Goal: Task Accomplishment & Management: Use online tool/utility

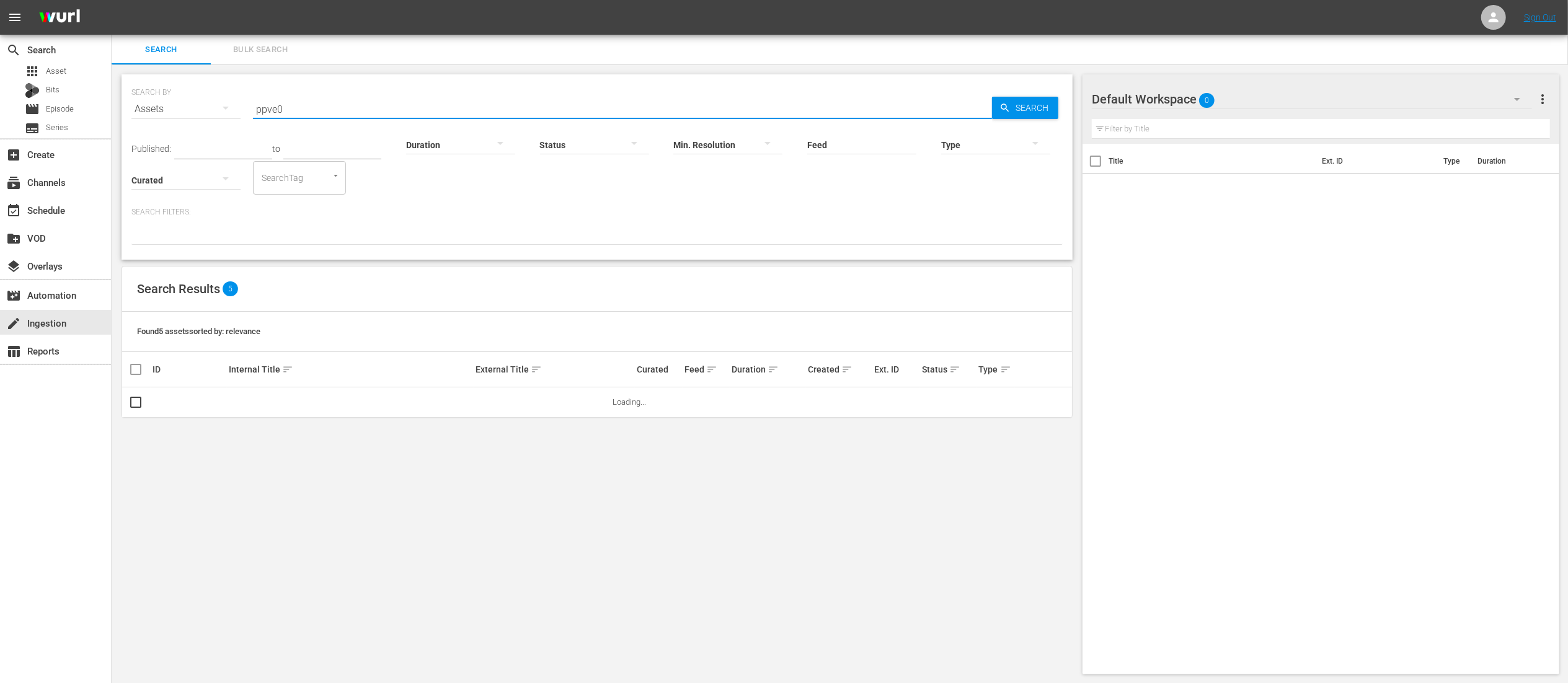
type input "ppve02"
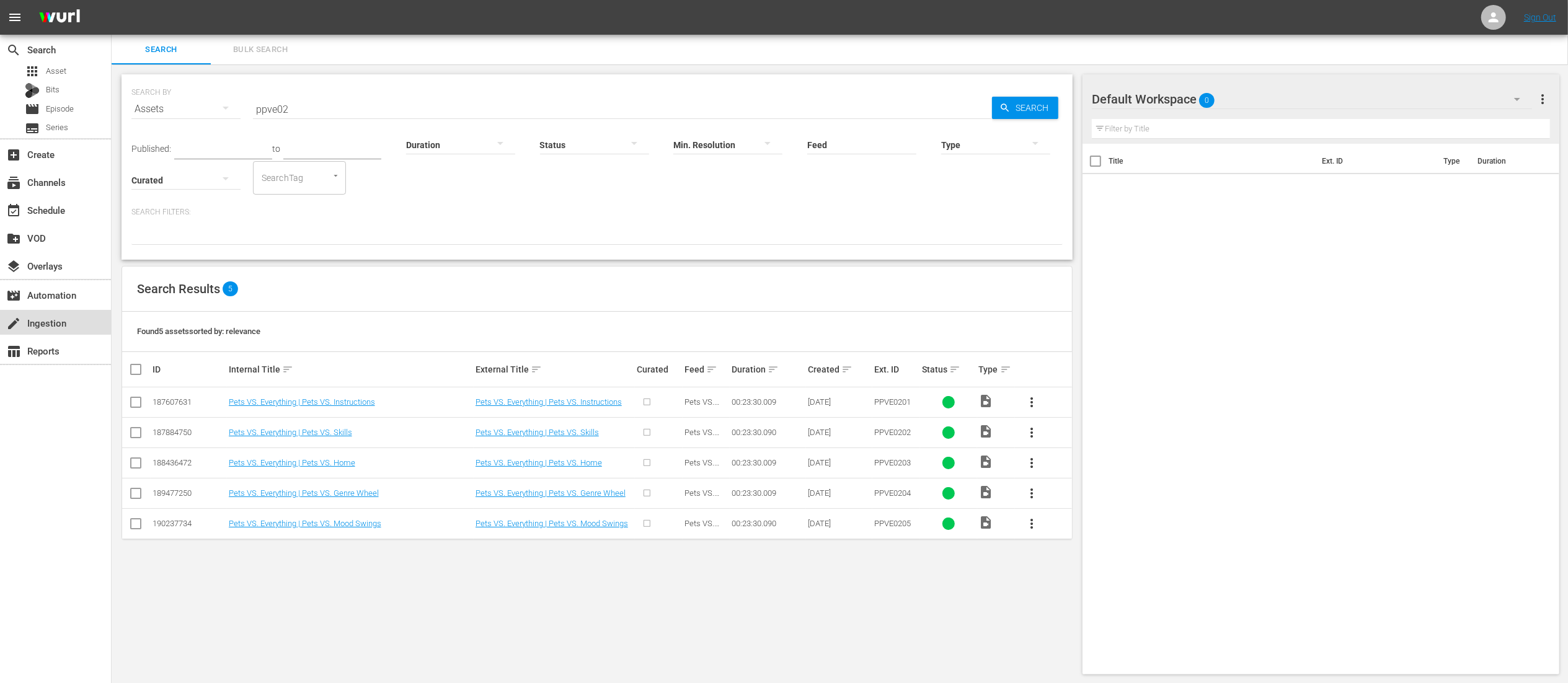
click at [41, 316] on div "create Ingestion" at bounding box center [35, 321] width 69 height 11
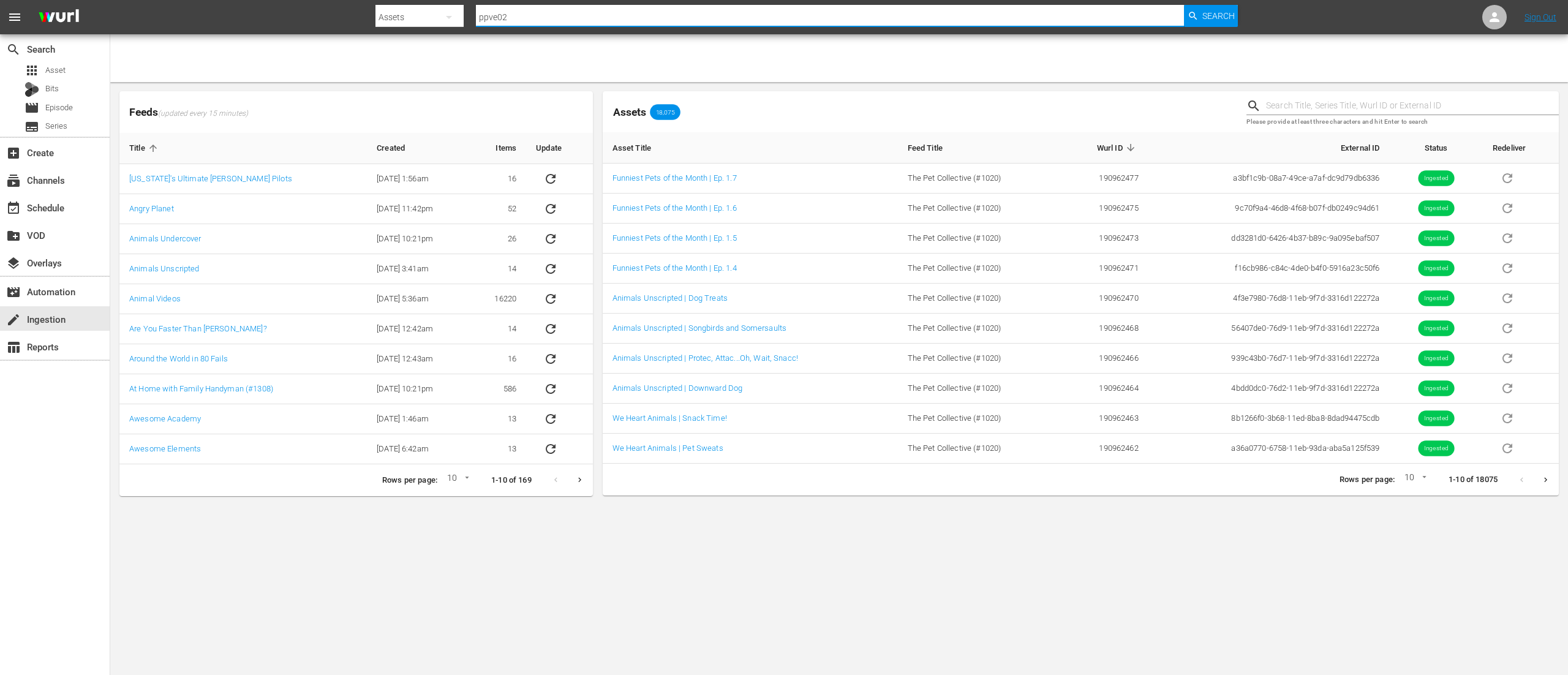
click at [646, 20] on input "ppve02" at bounding box center [830, 18] width 708 height 29
type input "fhve"
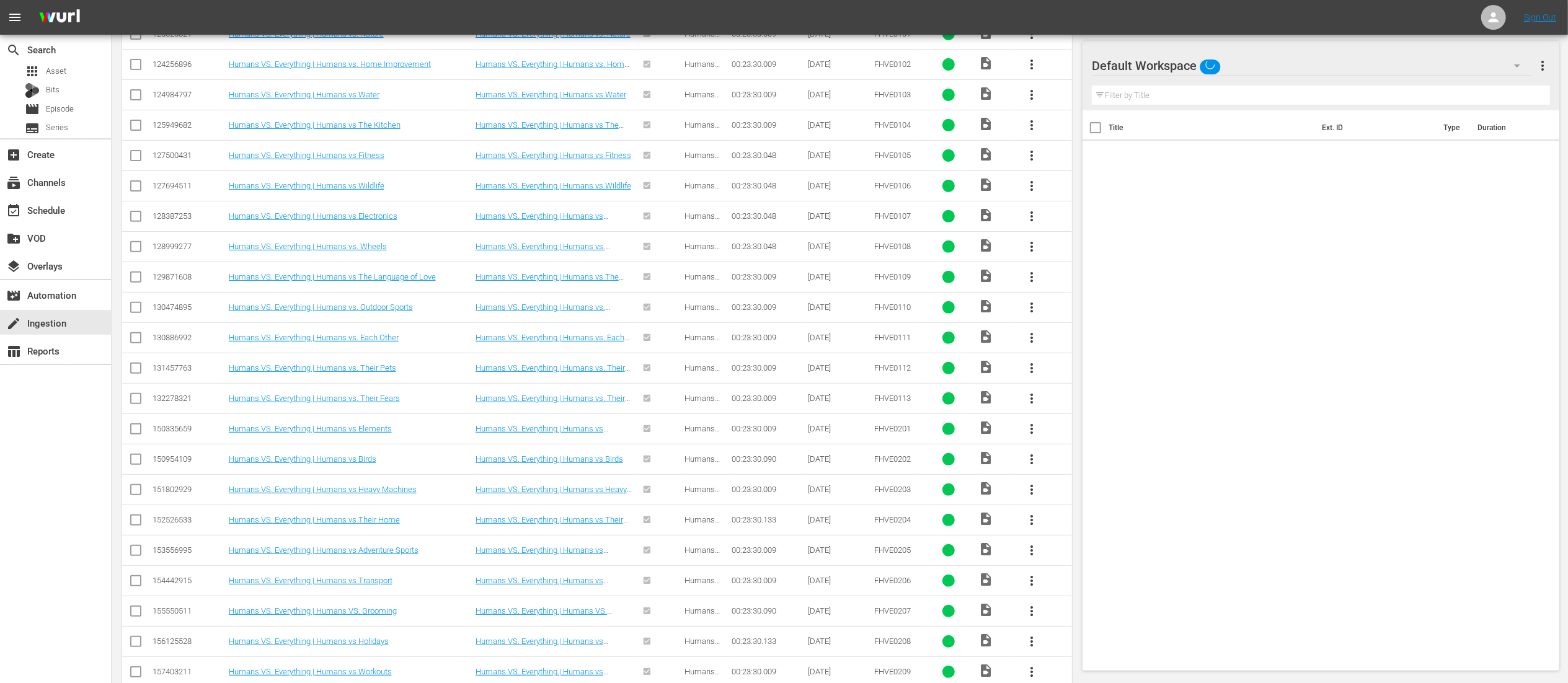
scroll to position [614, 0]
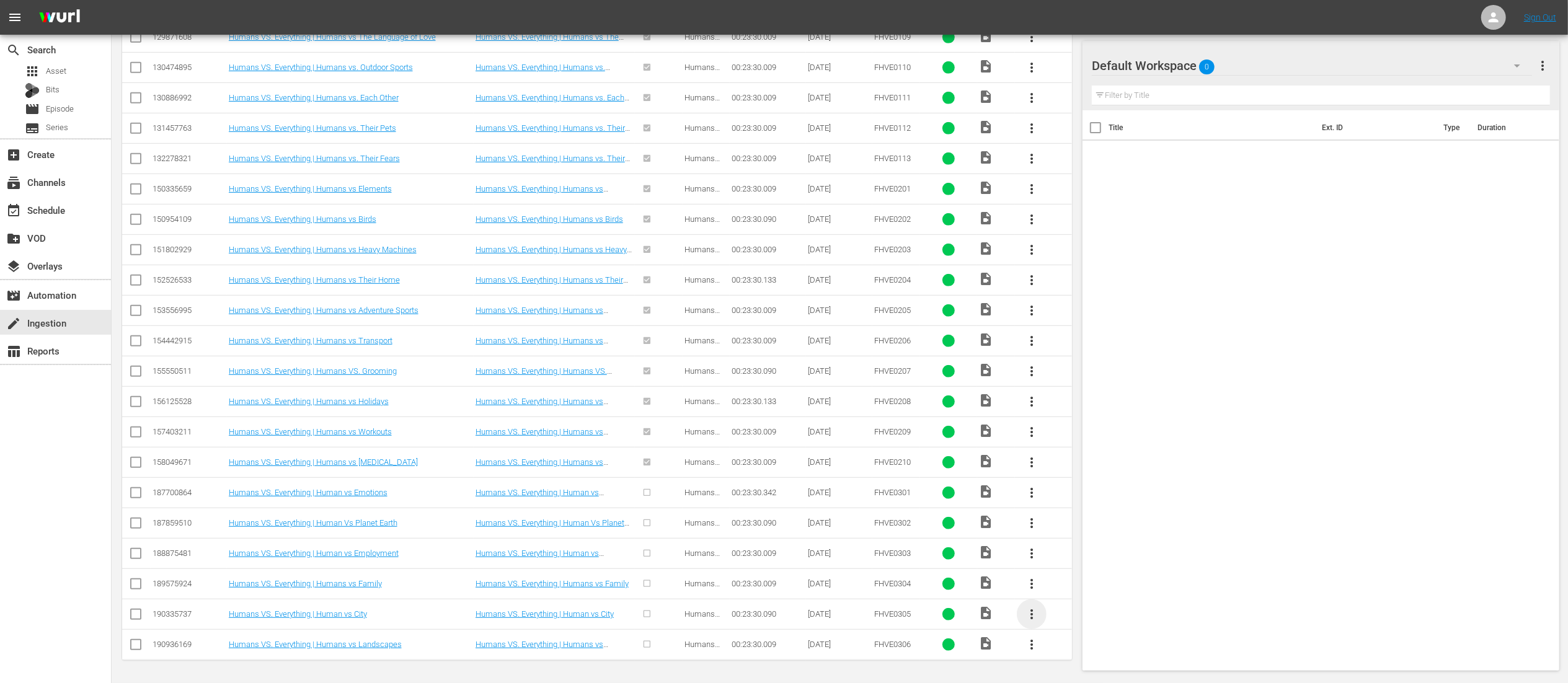
click at [1034, 616] on span "more_vert" at bounding box center [1030, 614] width 15 height 15
click at [1031, 615] on span "more_vert" at bounding box center [1030, 614] width 15 height 15
click at [321, 618] on link "Humans VS. Everything | Human vs City" at bounding box center [298, 614] width 139 height 9
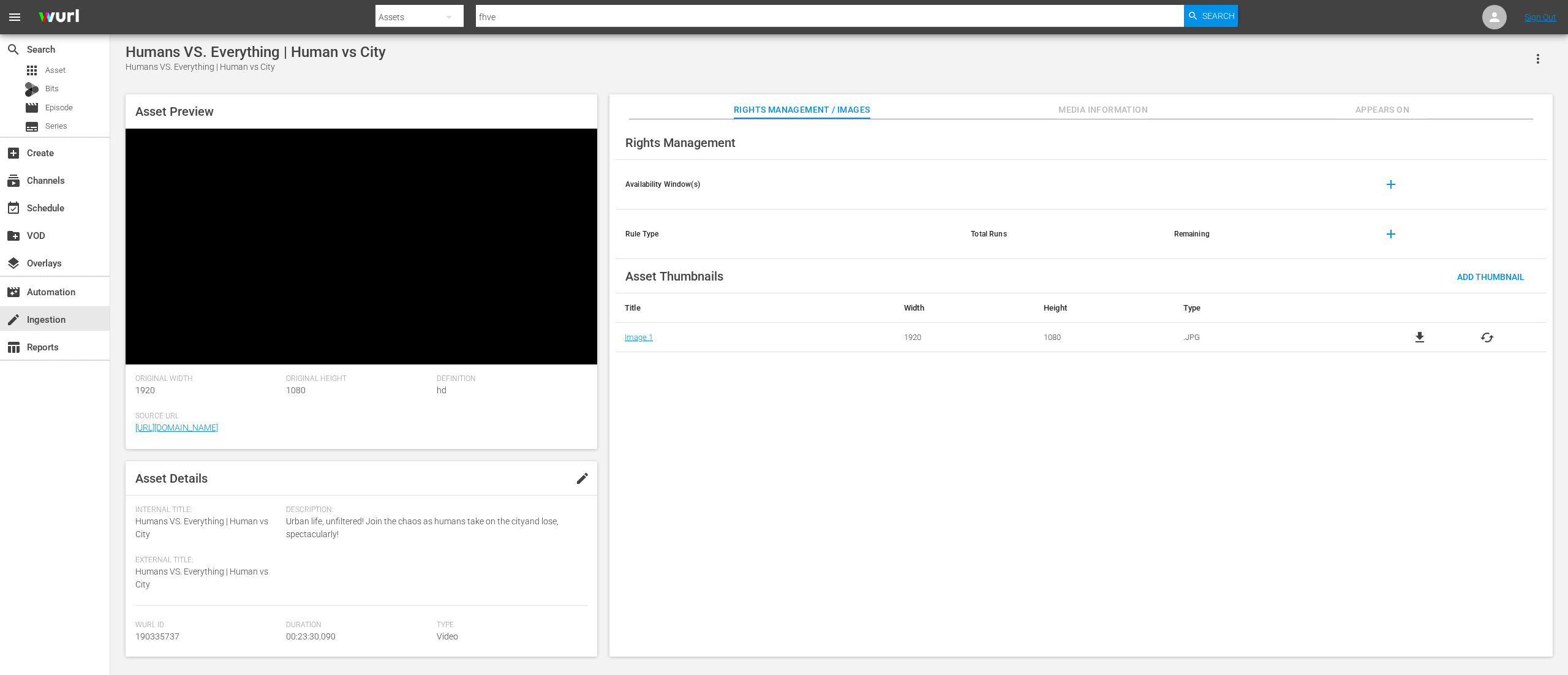
click at [1539, 59] on icon "button" at bounding box center [1538, 59] width 3 height 10
click at [1494, 142] on div "DELETE" at bounding box center [1501, 142] width 83 height 29
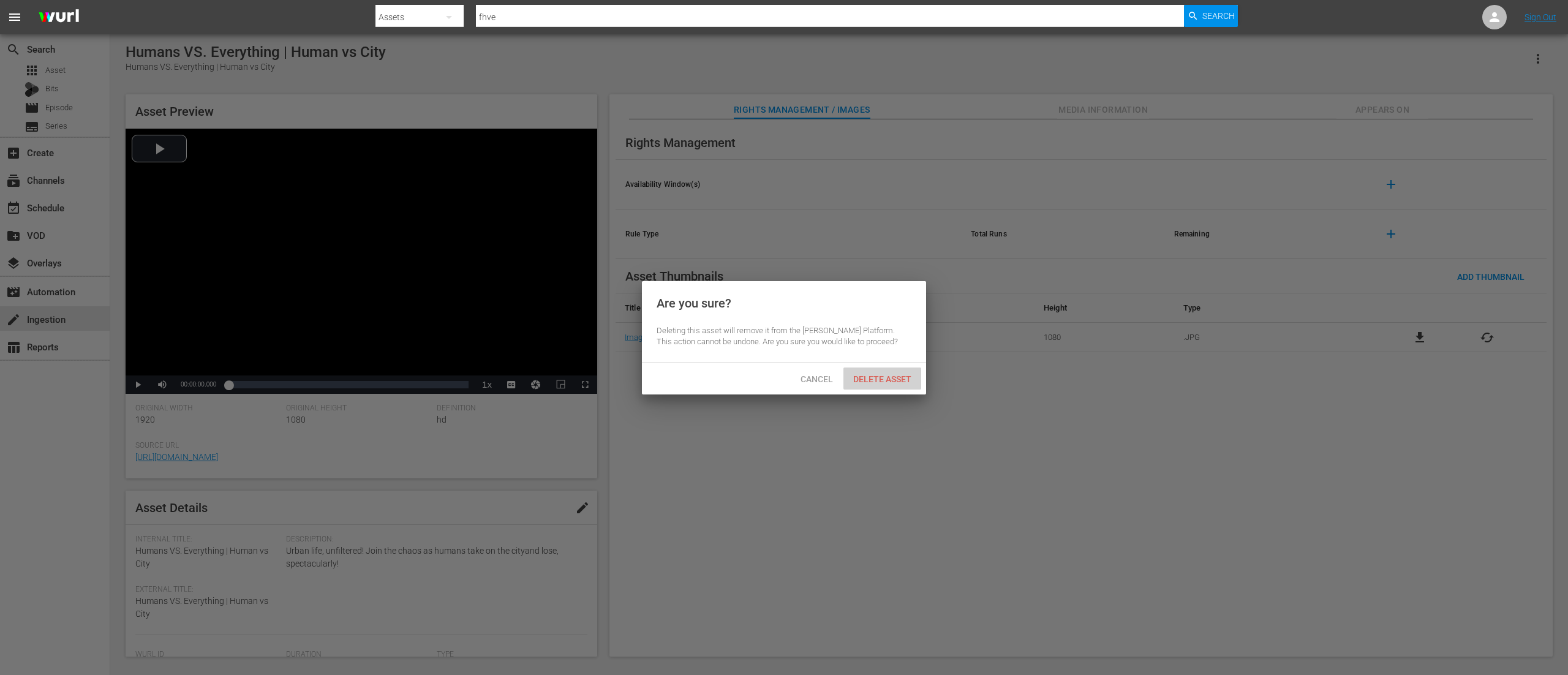
click at [887, 375] on span "Delete Asset" at bounding box center [882, 380] width 78 height 10
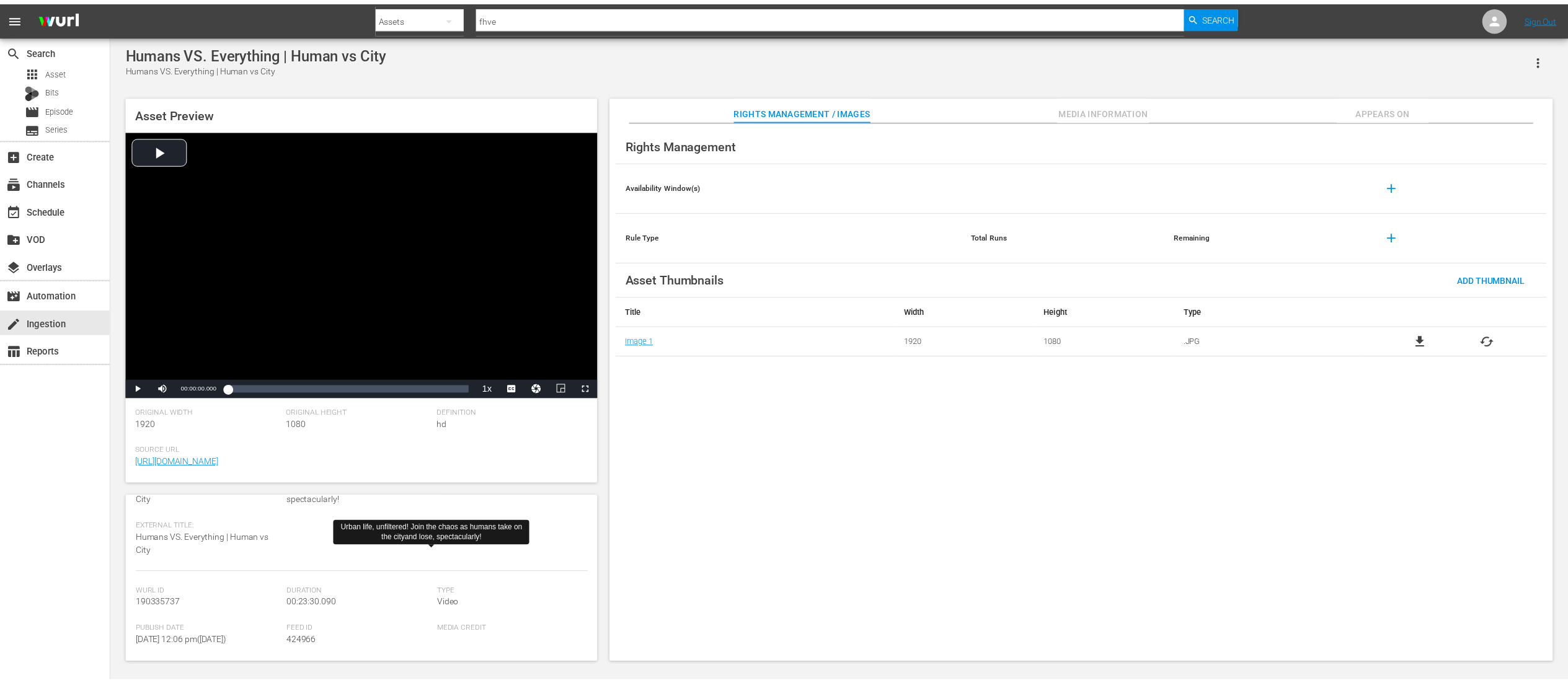
scroll to position [124, 0]
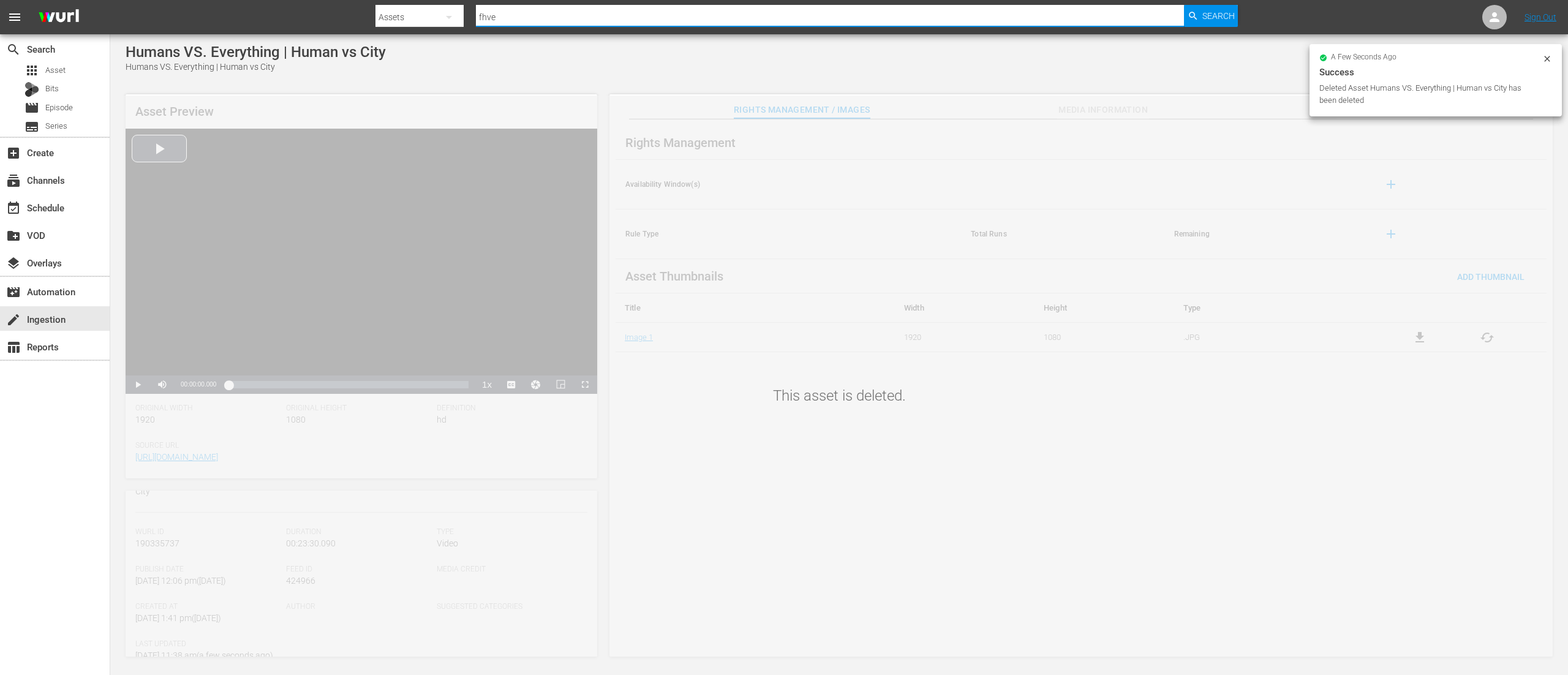
click at [520, 19] on input "fhve" at bounding box center [830, 18] width 708 height 29
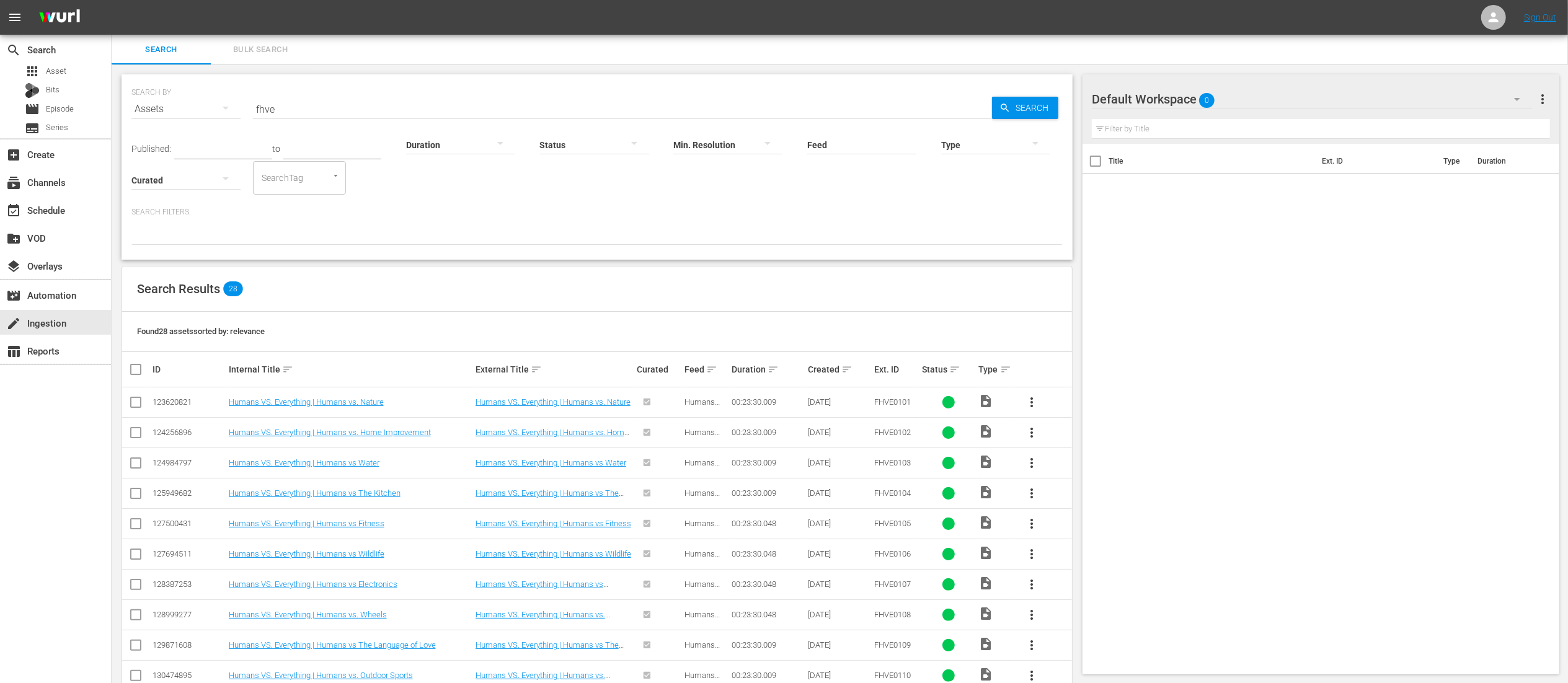
click at [399, 102] on input "fhve" at bounding box center [622, 109] width 738 height 30
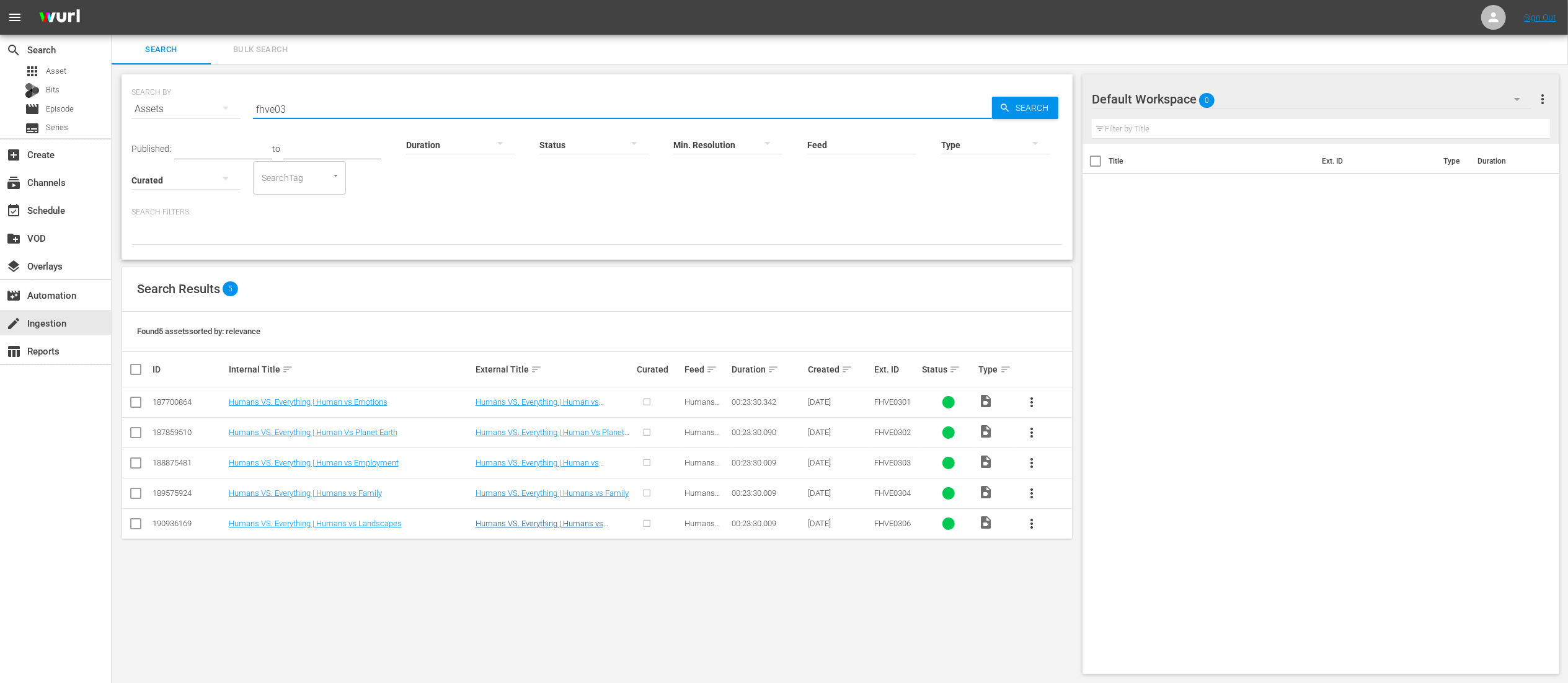
type input "fhve03"
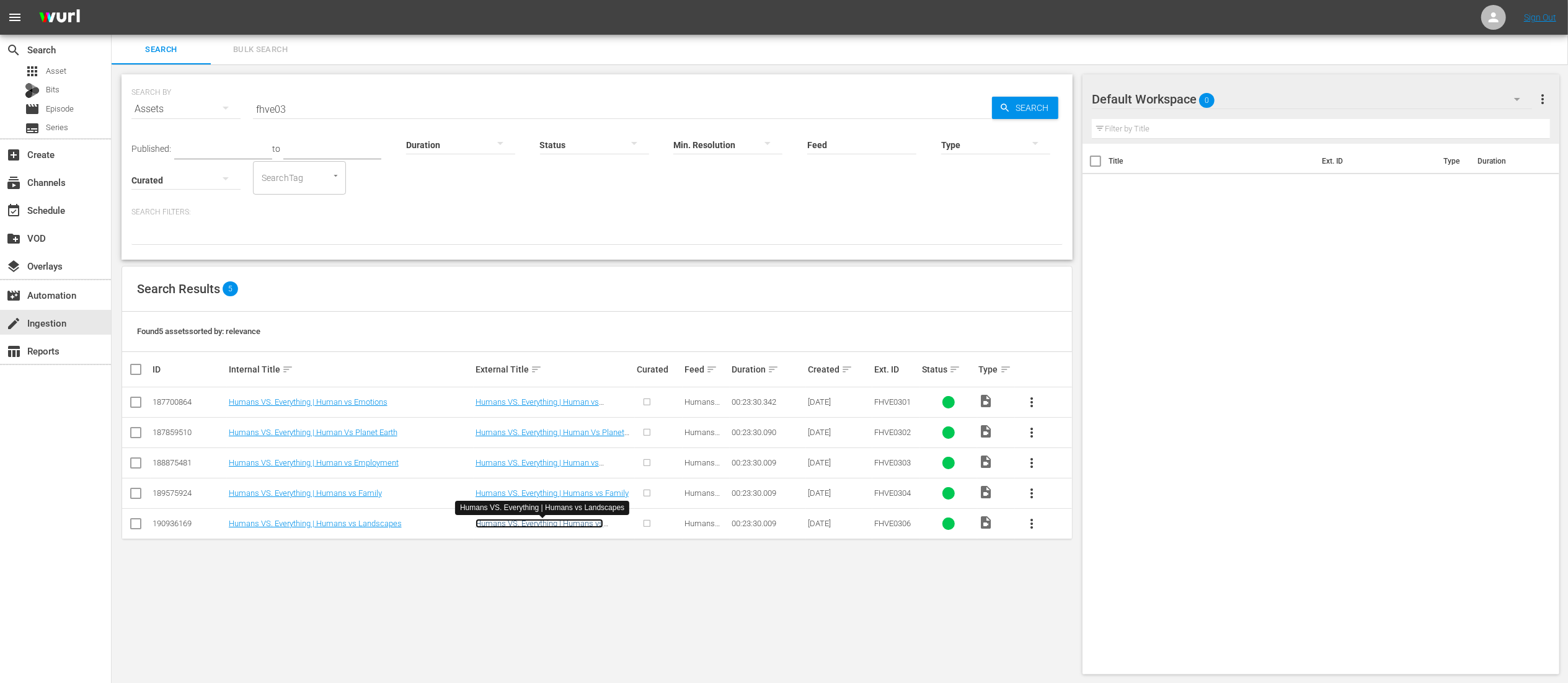
click at [553, 529] on link "Humans VS. Everything | Humans vs Landscapes" at bounding box center [539, 528] width 128 height 19
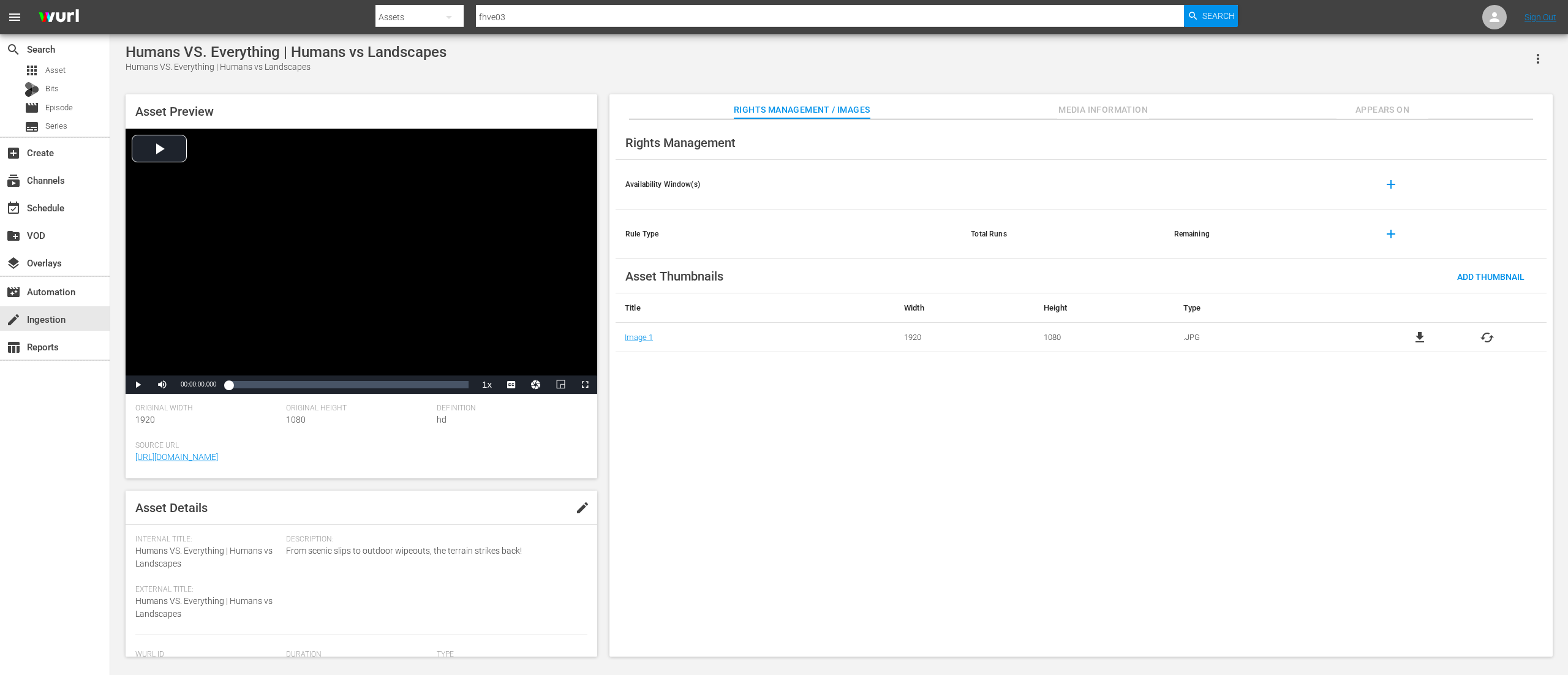
click at [1540, 64] on icon "button" at bounding box center [1538, 59] width 15 height 15
click at [1468, 144] on div "DELETE" at bounding box center [1501, 142] width 83 height 29
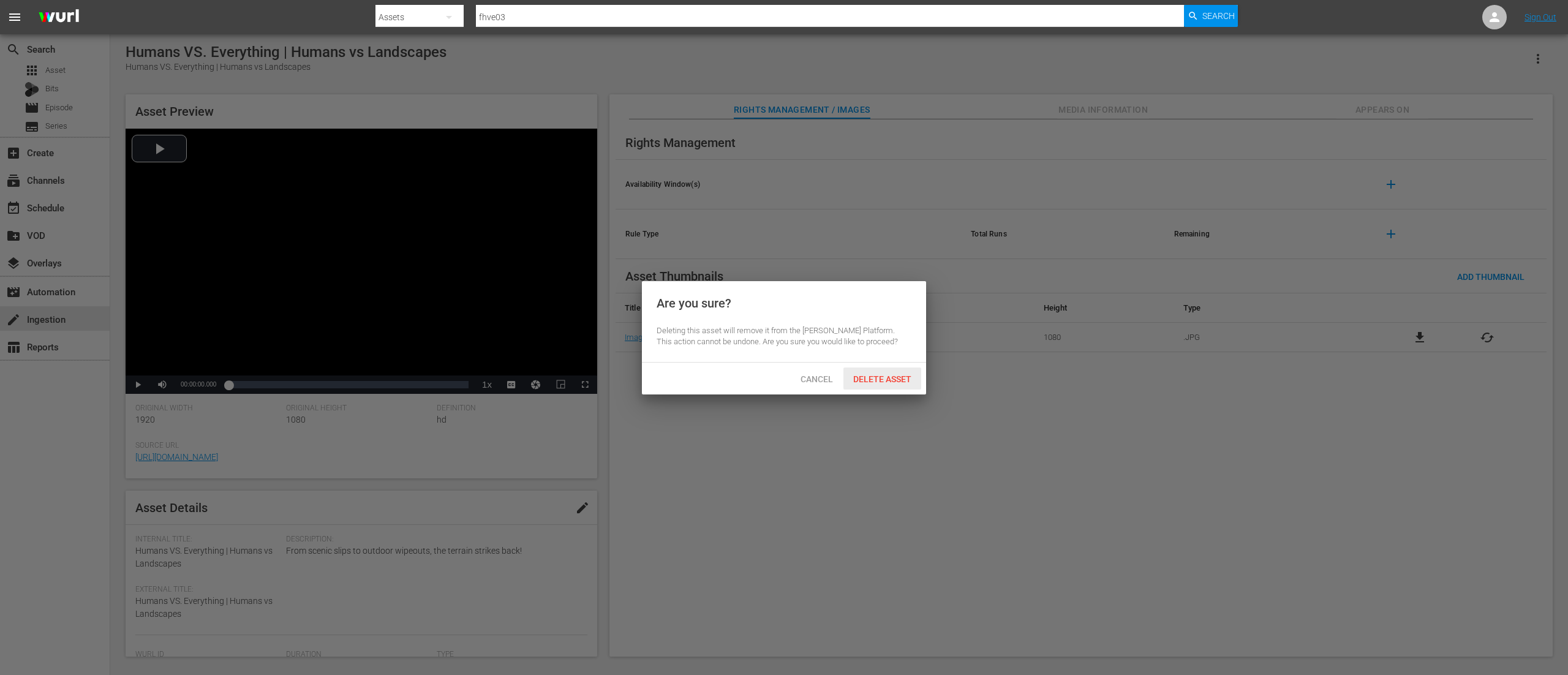
click at [902, 380] on span "Delete Asset" at bounding box center [882, 380] width 78 height 10
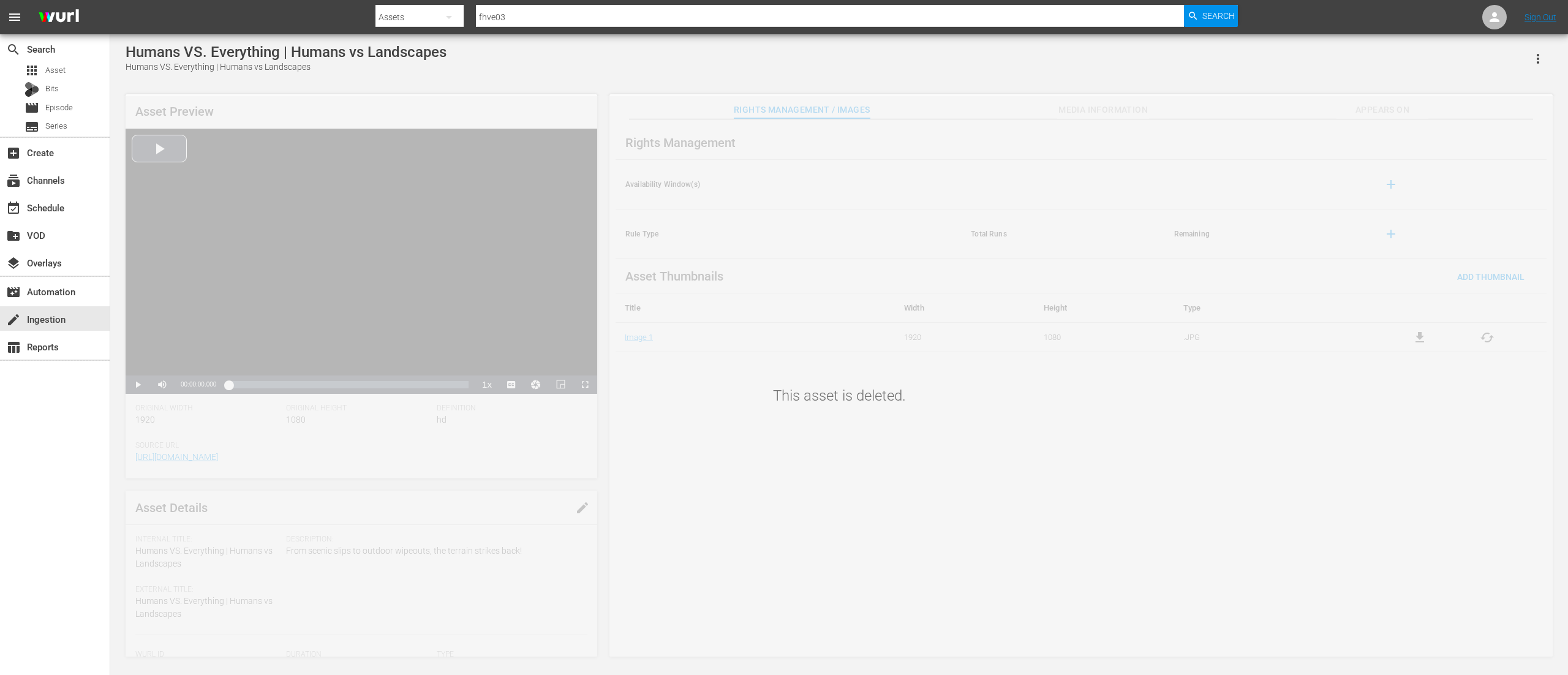
click at [584, 15] on input "fhve03" at bounding box center [830, 18] width 708 height 29
